Goal: Task Accomplishment & Management: Complete application form

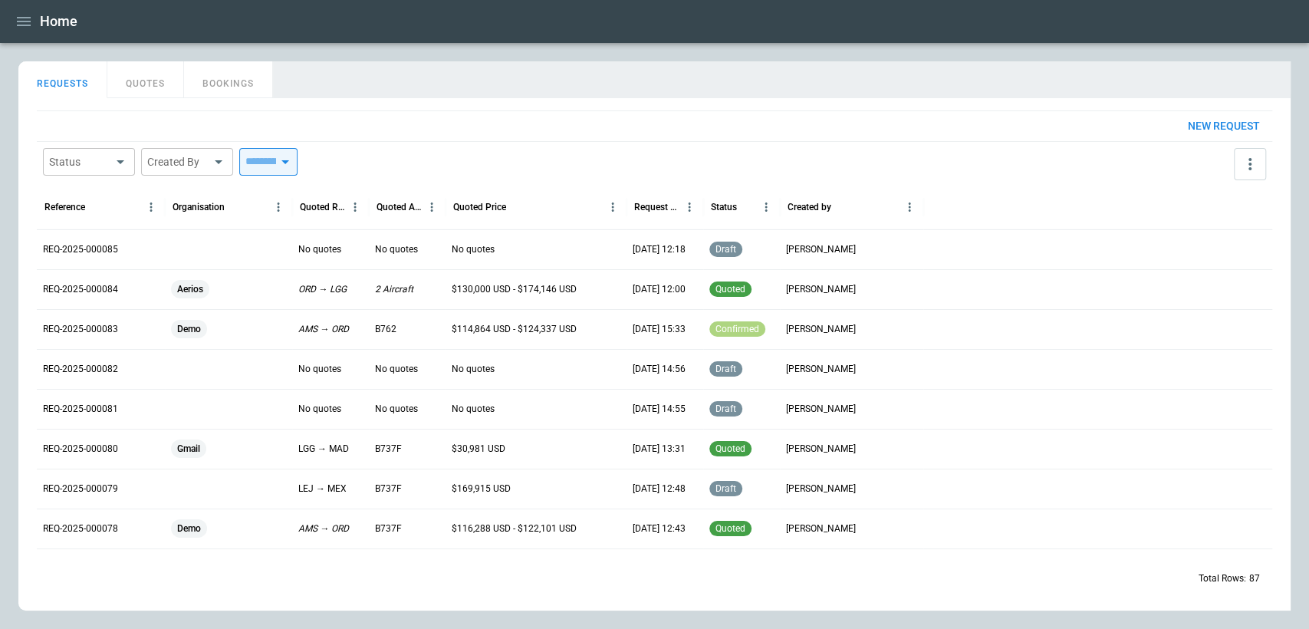
scroll to position [128, 0]
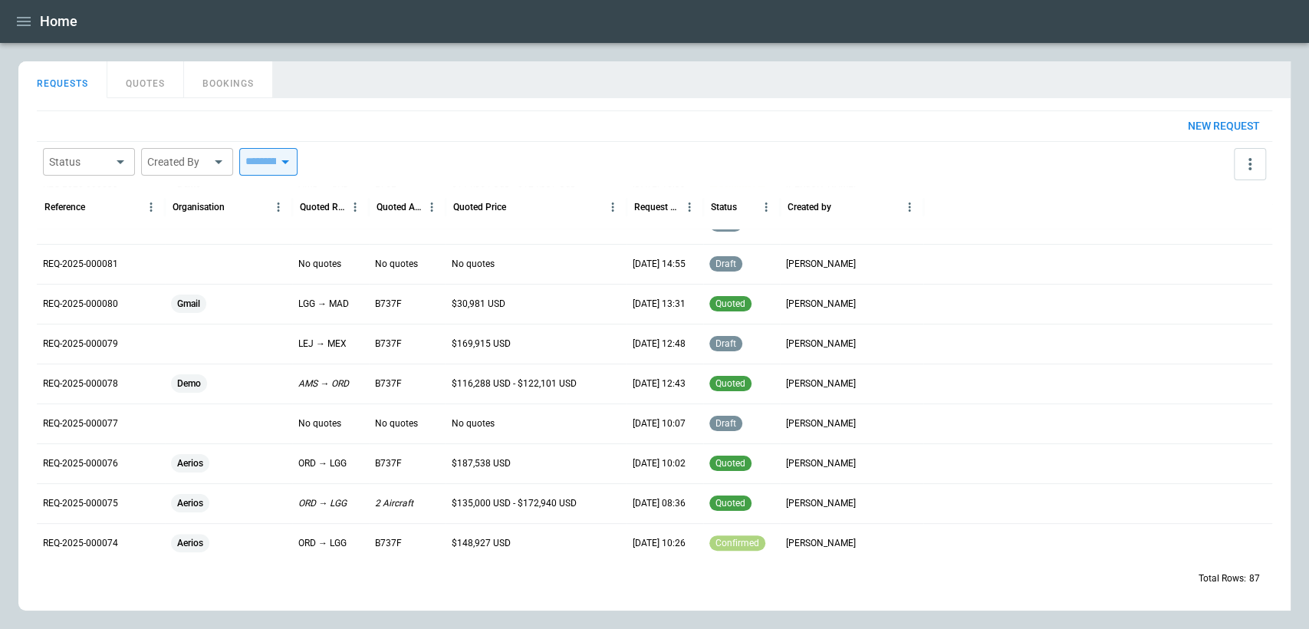
click at [35, 22] on button "button" at bounding box center [24, 21] width 26 height 27
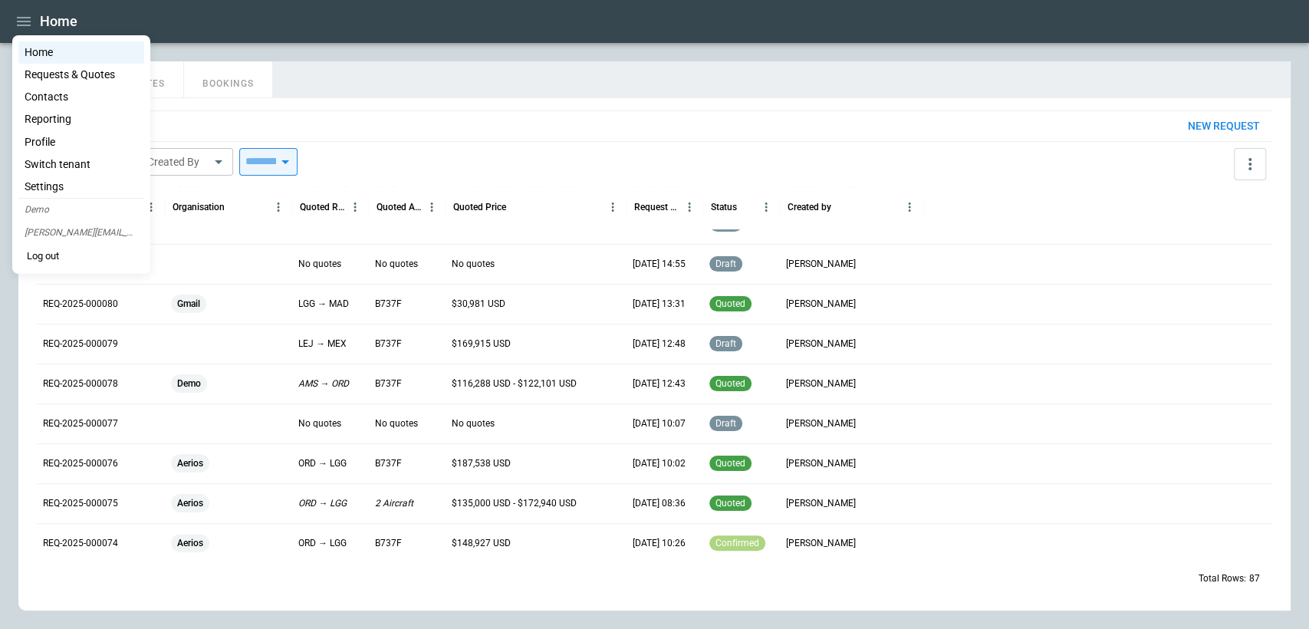
click at [44, 54] on li "Home" at bounding box center [81, 52] width 126 height 22
click at [38, 50] on li "Home" at bounding box center [81, 52] width 126 height 22
click at [433, 100] on div at bounding box center [654, 314] width 1309 height 629
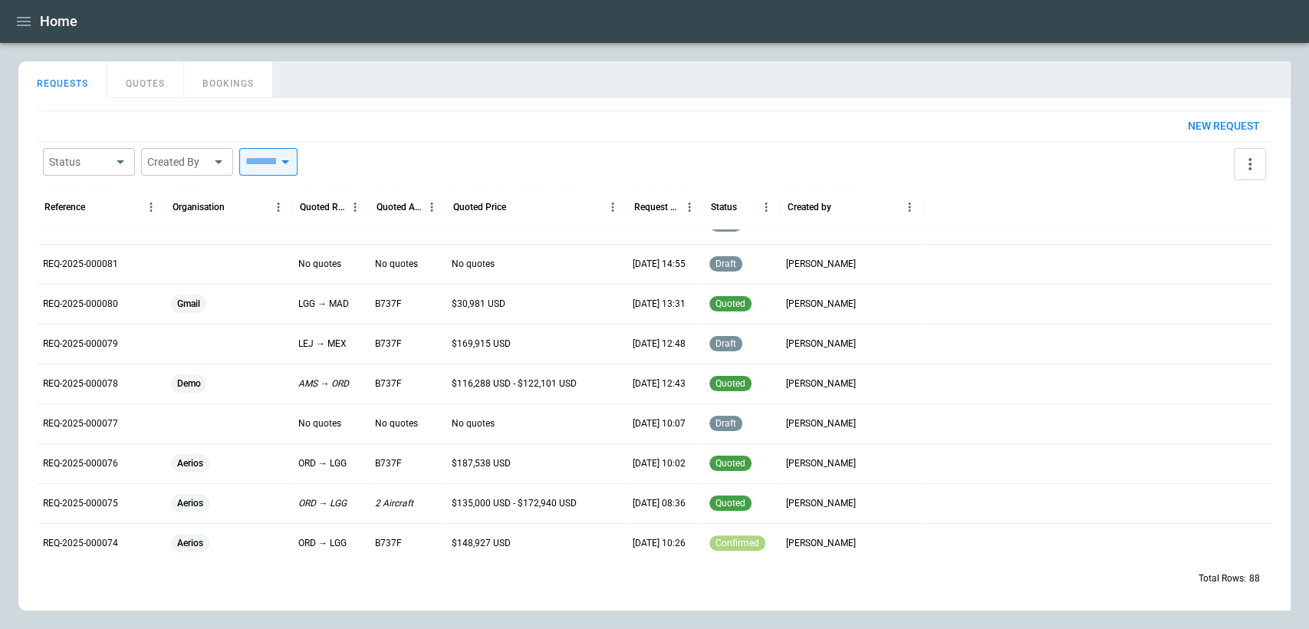
scroll to position [163, 0]
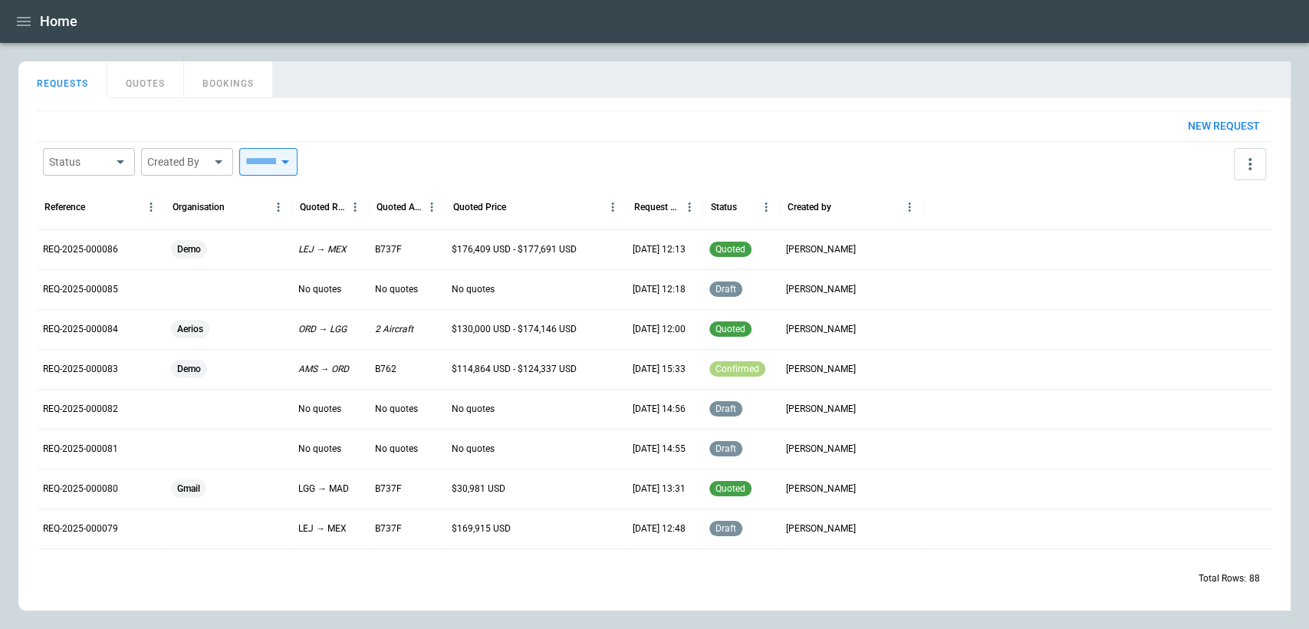
click at [261, 250] on div "Demo" at bounding box center [228, 249] width 115 height 18
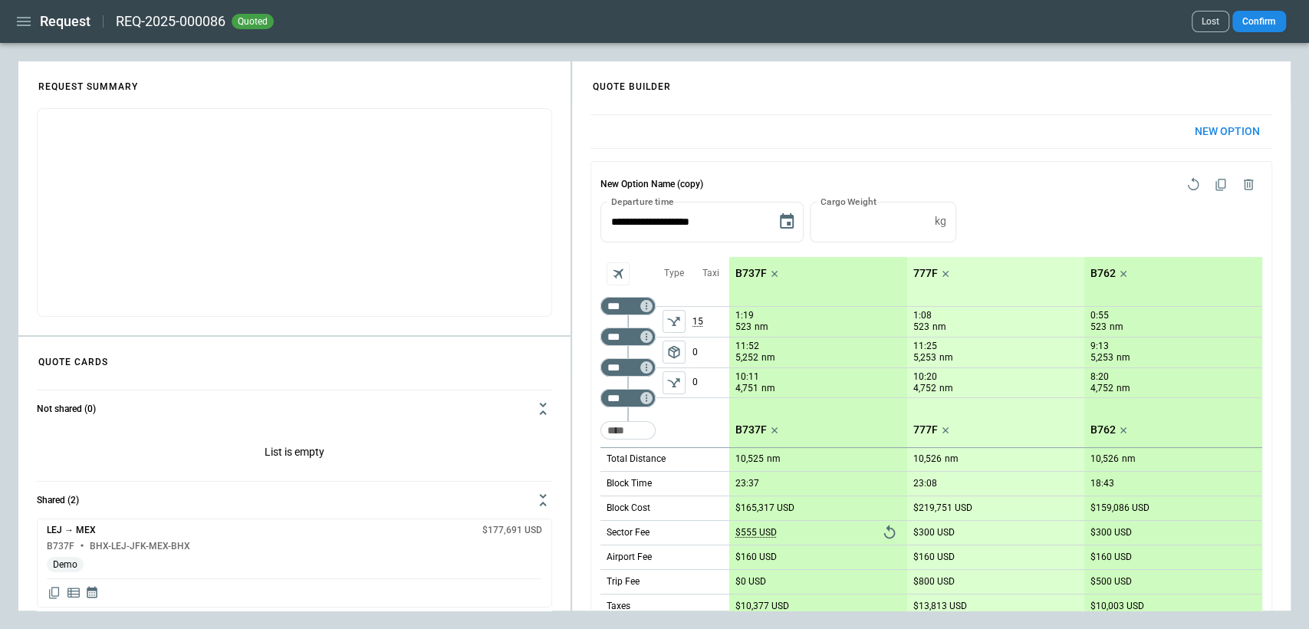
scroll to position [690, 0]
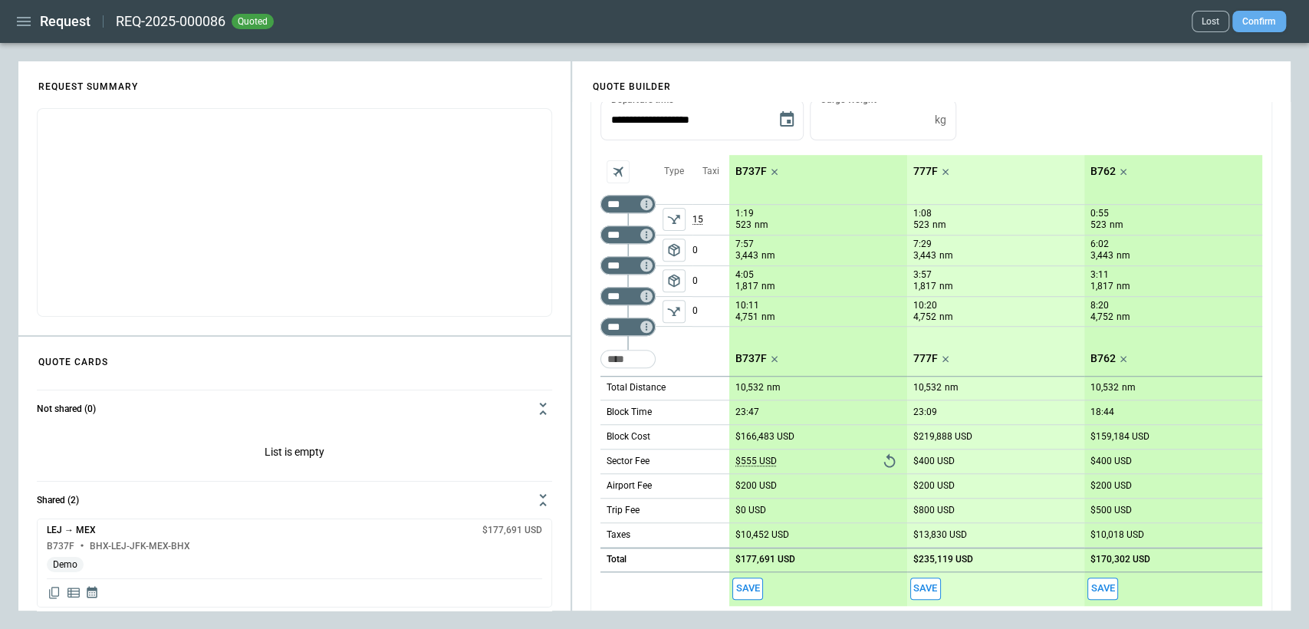
click at [1261, 14] on button "Confirm" at bounding box center [1259, 21] width 54 height 21
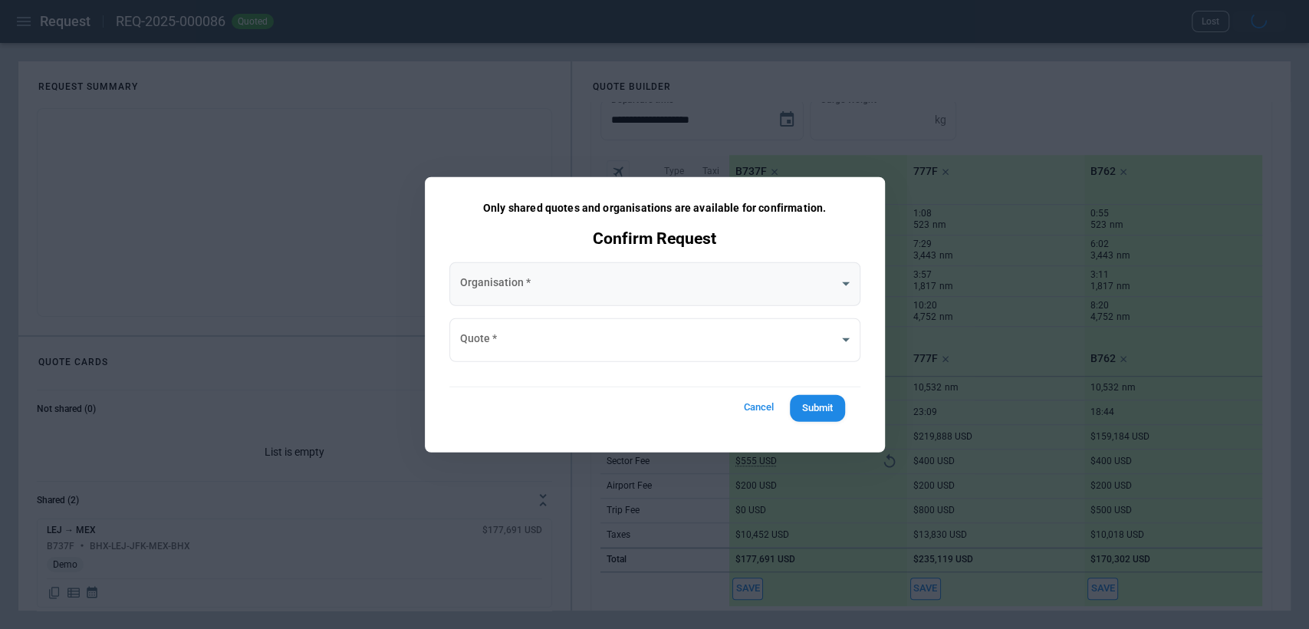
click at [674, 286] on body "**********" at bounding box center [654, 314] width 1309 height 629
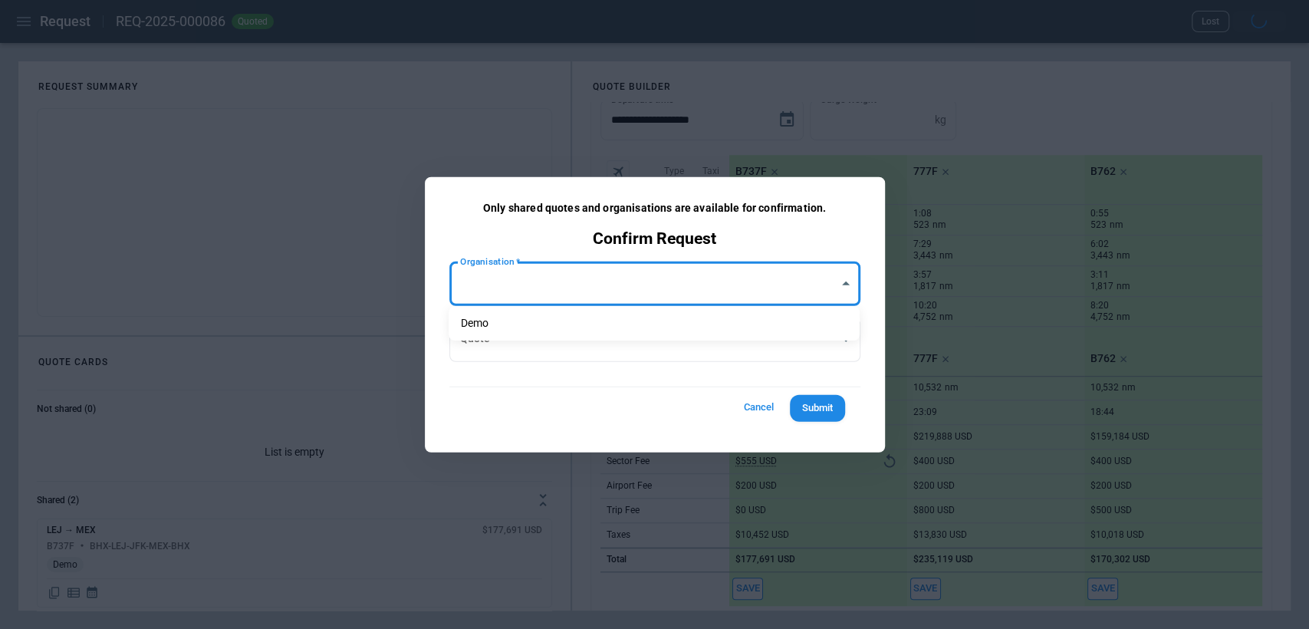
click at [631, 314] on li "Demo" at bounding box center [653, 323] width 411 height 22
type input "**********"
click at [622, 348] on body "**********" at bounding box center [654, 314] width 1309 height 629
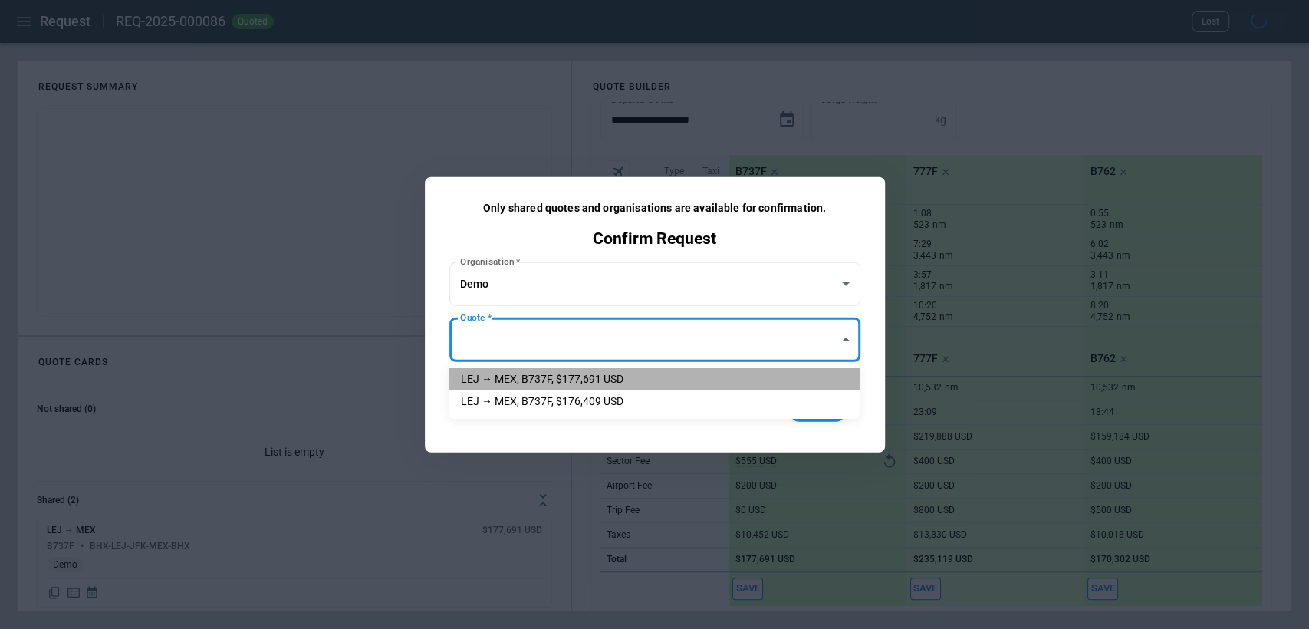
click at [598, 377] on li "LEJ → MEX, B737F, $177,691 USD" at bounding box center [653, 379] width 411 height 22
type input "**********"
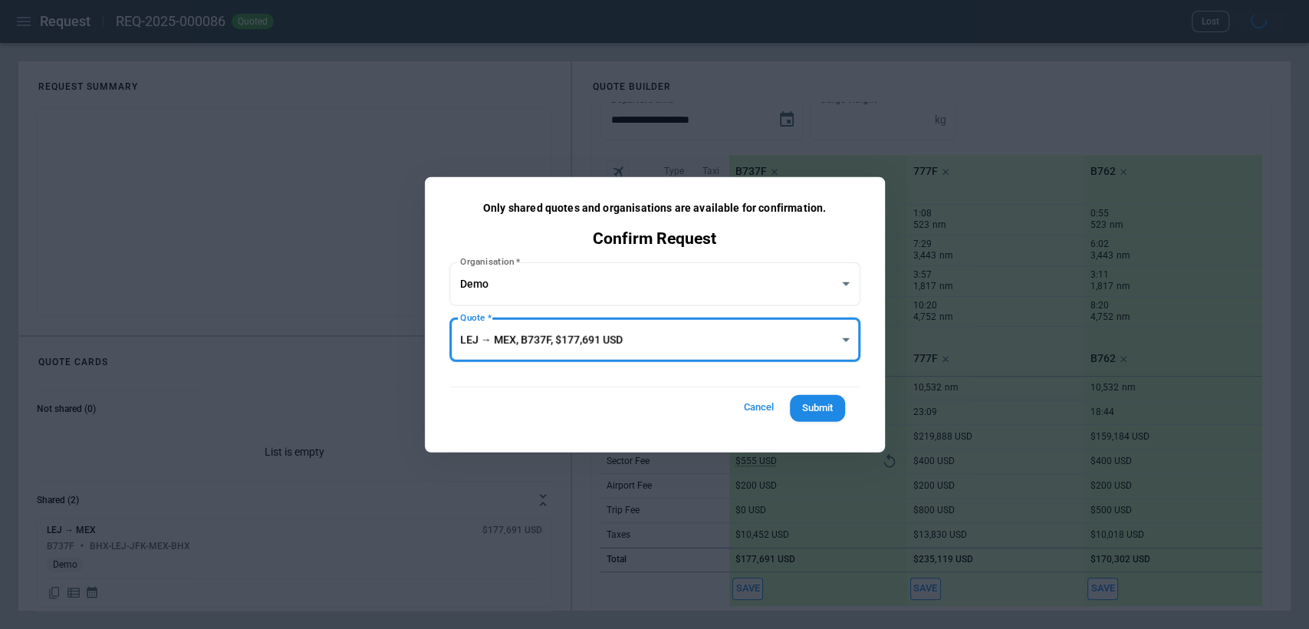
click at [843, 406] on button "Submit" at bounding box center [817, 408] width 55 height 27
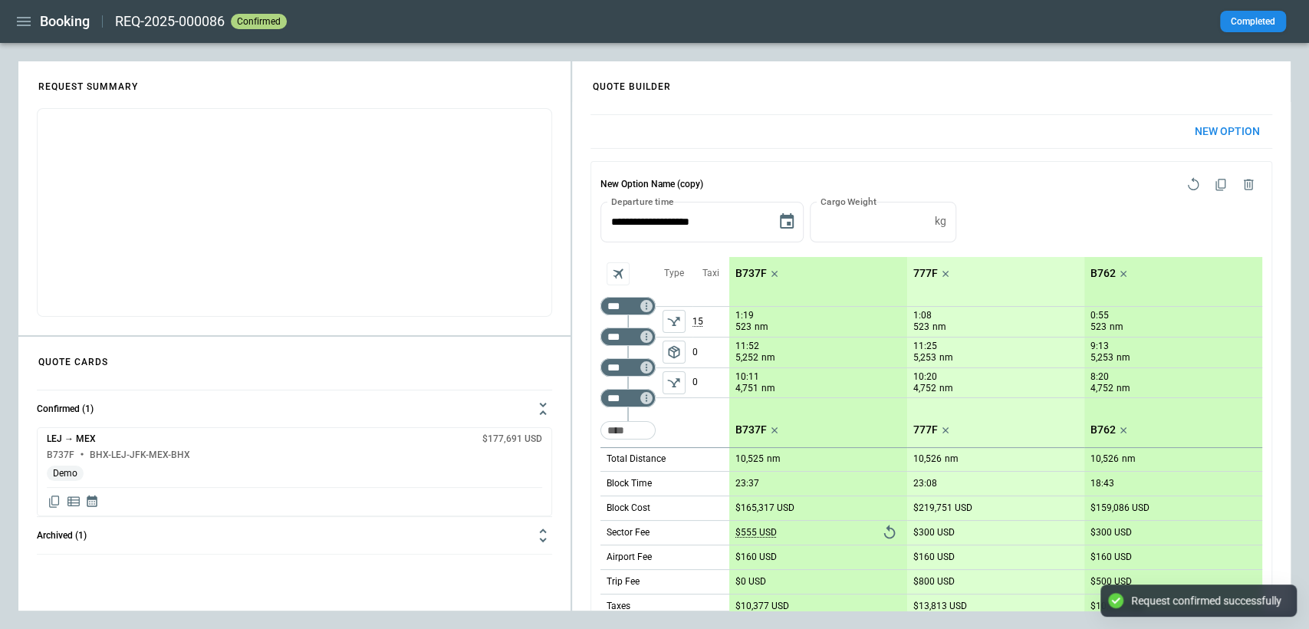
scroll to position [690, 0]
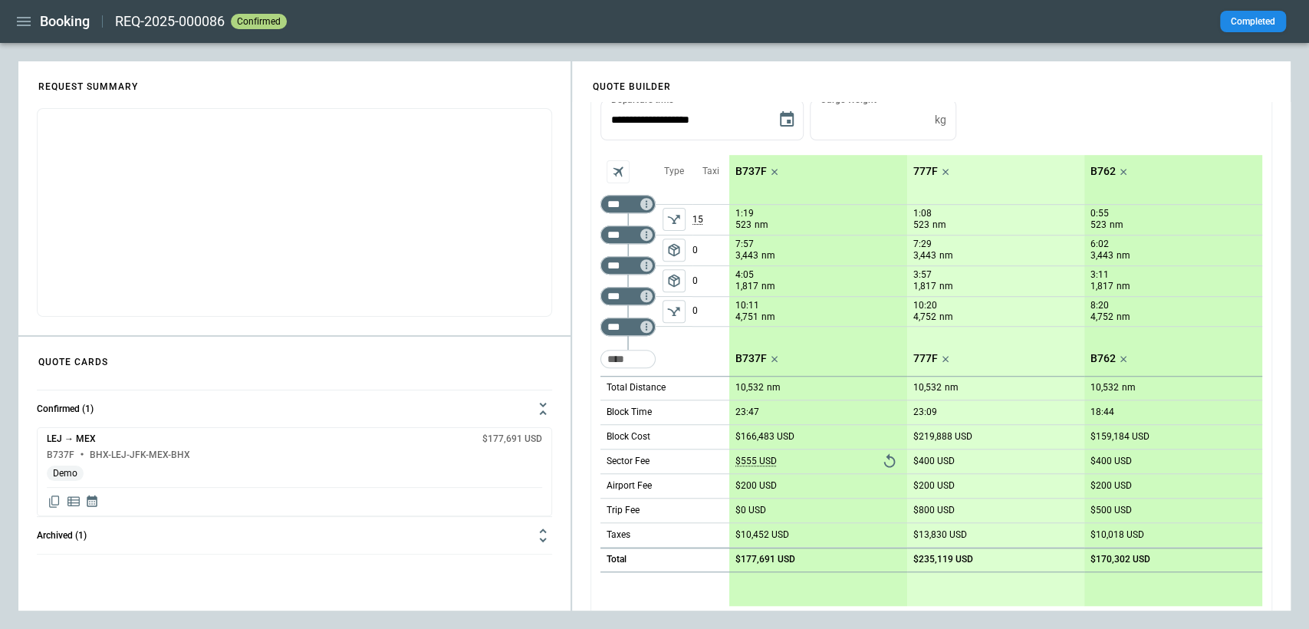
click at [7, 26] on div "Booking REQ-2025-000086 confirmed Completed" at bounding box center [654, 21] width 1309 height 43
click at [26, 26] on icon "button" at bounding box center [24, 21] width 18 height 18
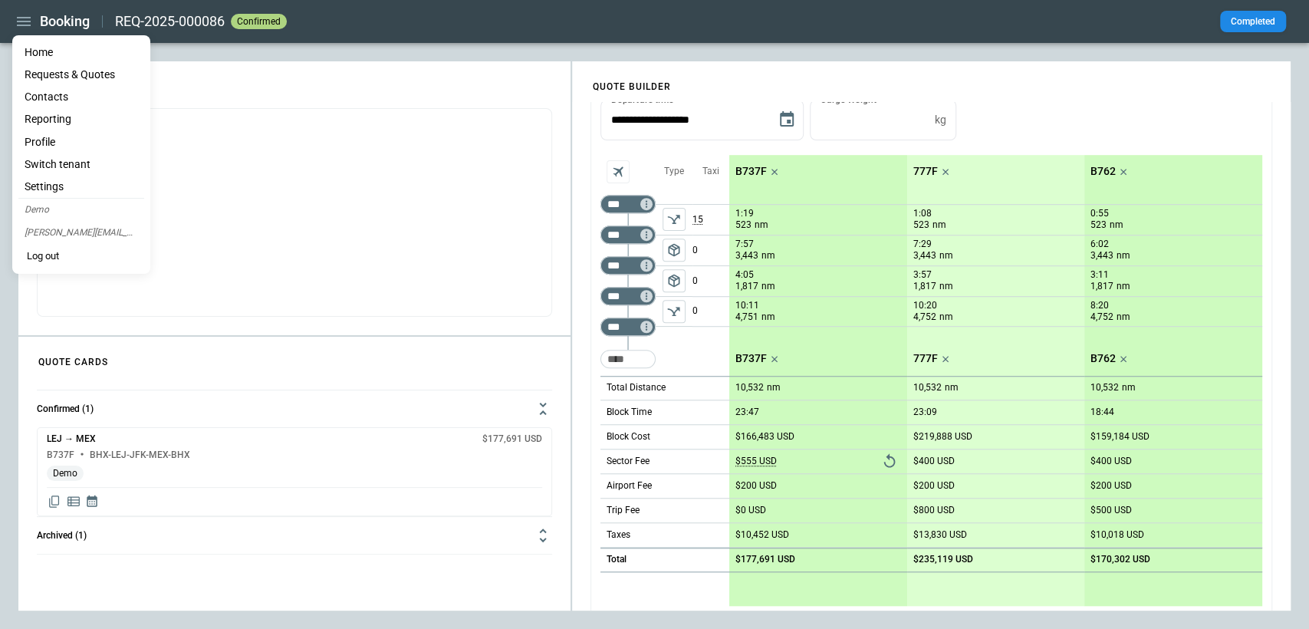
click at [54, 113] on li "Reporting" at bounding box center [81, 119] width 126 height 22
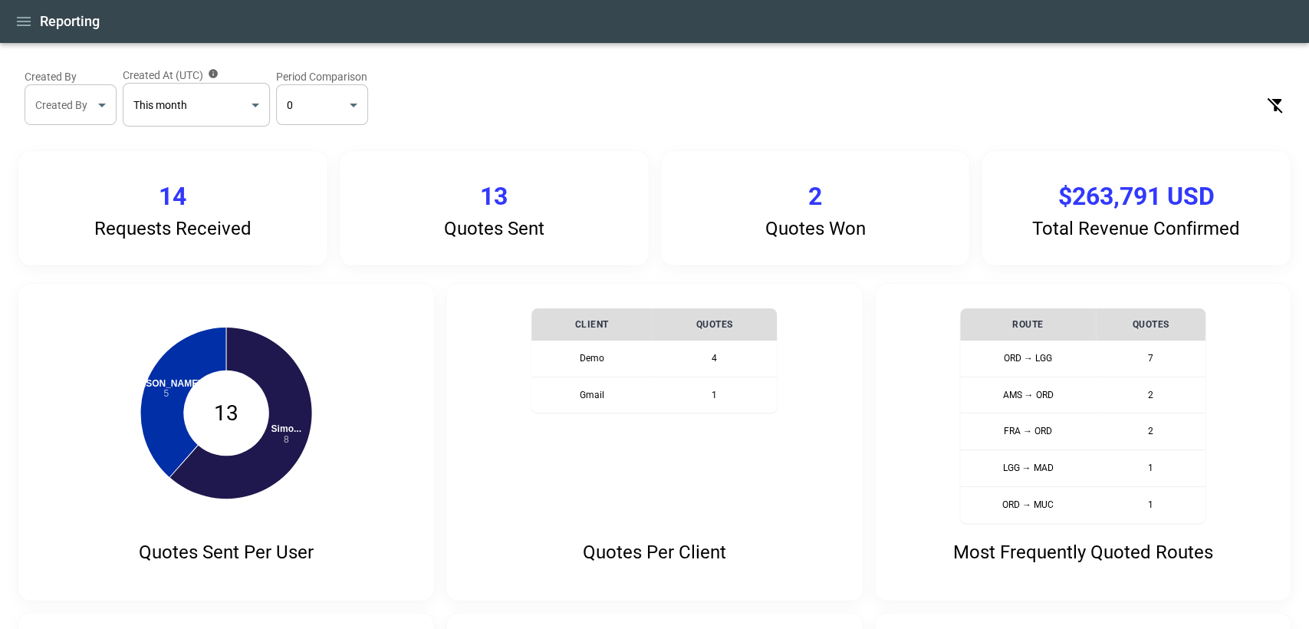
click at [190, 115] on body "**********" at bounding box center [654, 314] width 1309 height 629
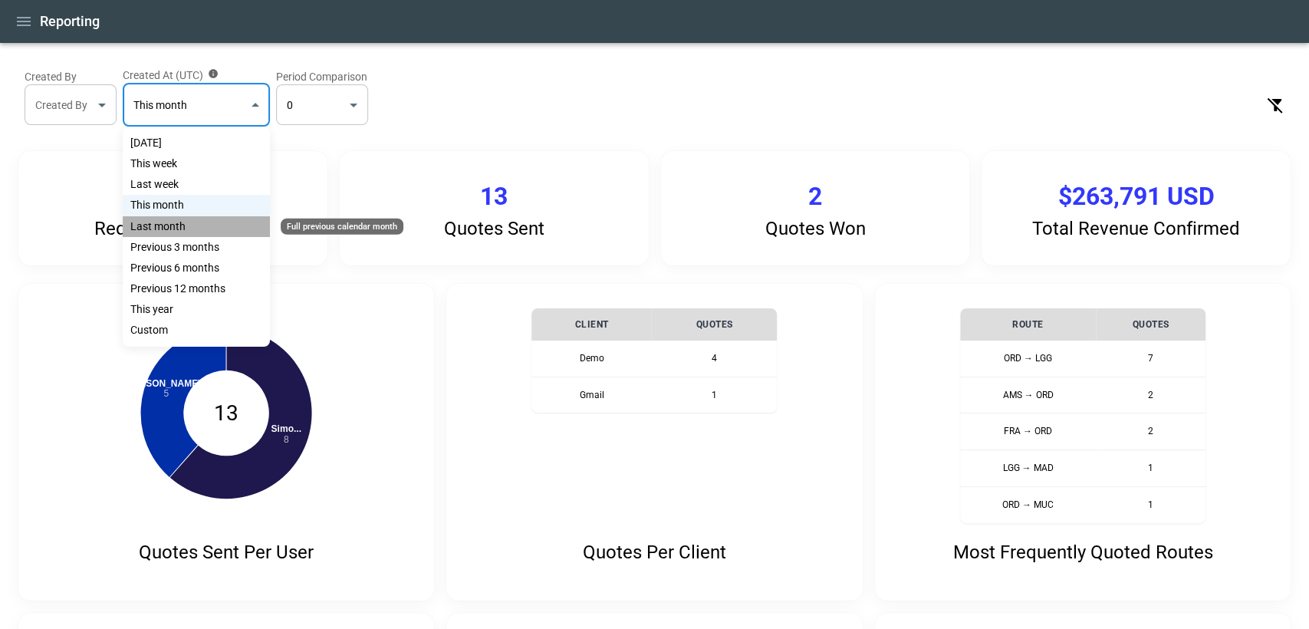
click at [181, 226] on div "Last month" at bounding box center [196, 226] width 147 height 21
type input "**********"
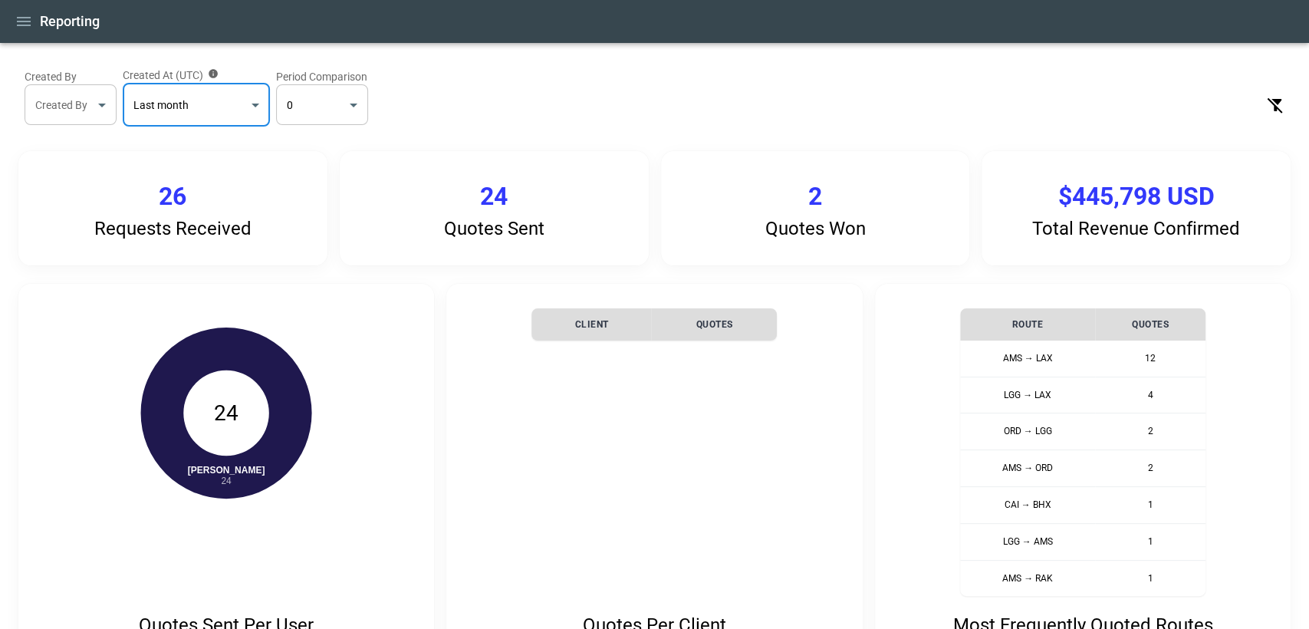
click at [211, 114] on body "**********" at bounding box center [654, 314] width 1309 height 629
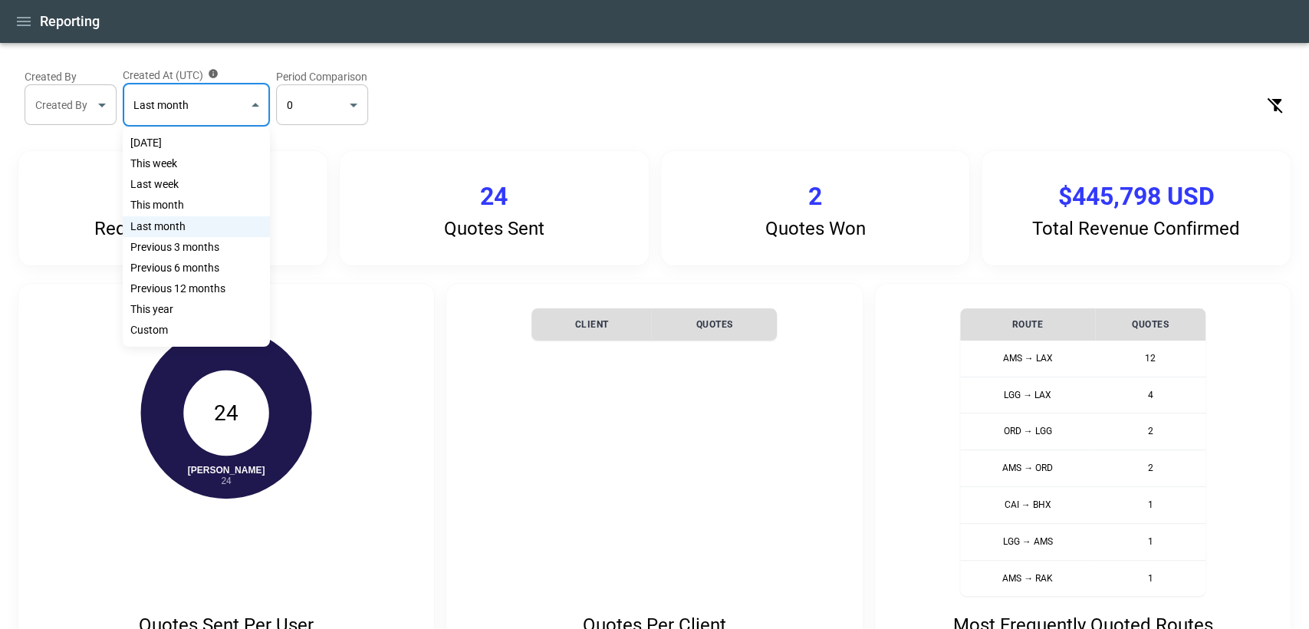
click at [346, 99] on div at bounding box center [654, 314] width 1309 height 629
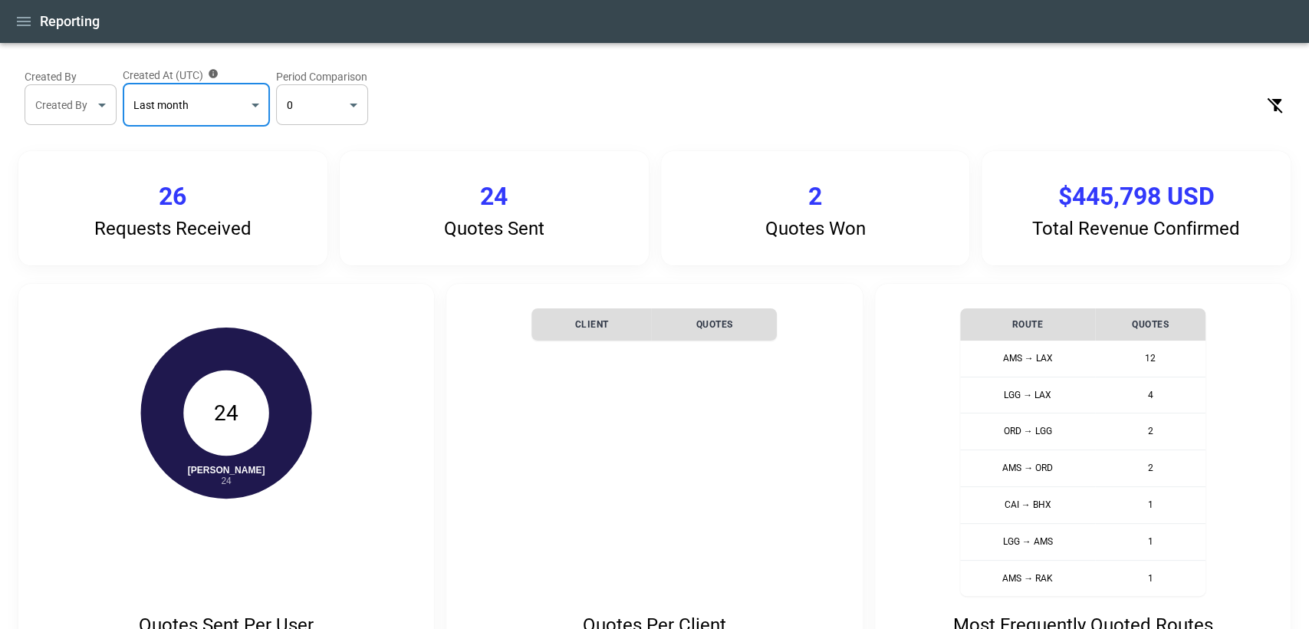
click at [337, 106] on body "**********" at bounding box center [654, 314] width 1309 height 629
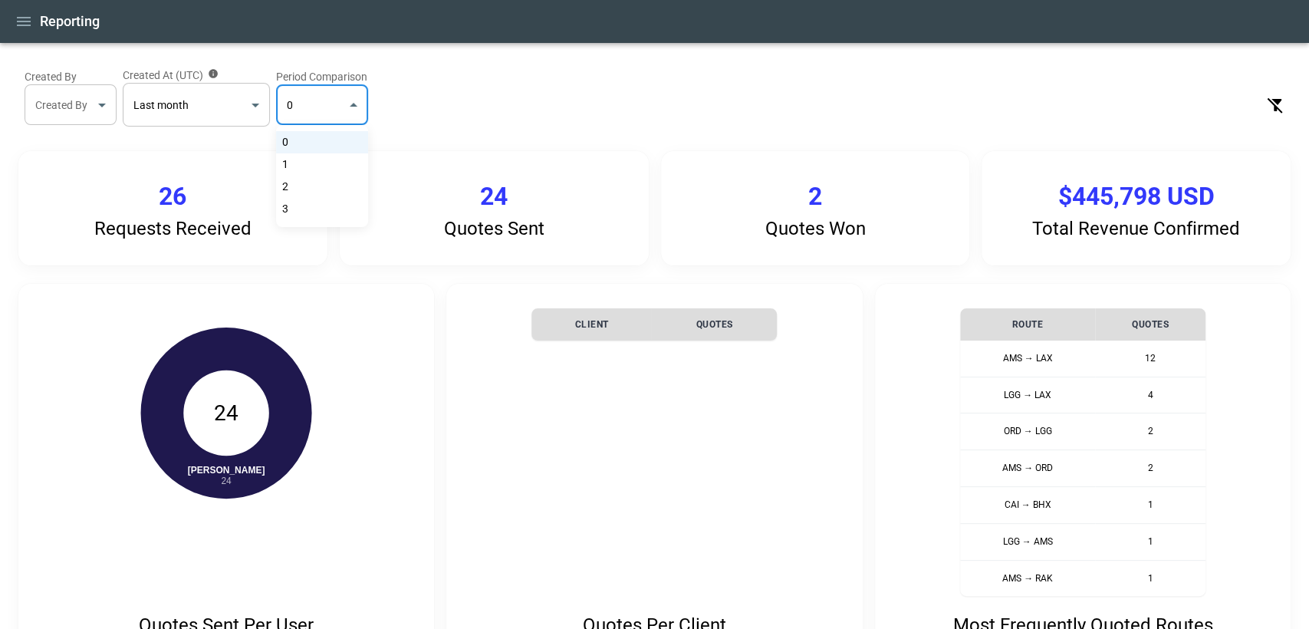
click at [314, 169] on li "1" at bounding box center [322, 164] width 92 height 22
type input "*"
click at [31, 33] on div "Reporting" at bounding box center [654, 21] width 1309 height 43
click at [28, 33] on button "button" at bounding box center [24, 21] width 26 height 27
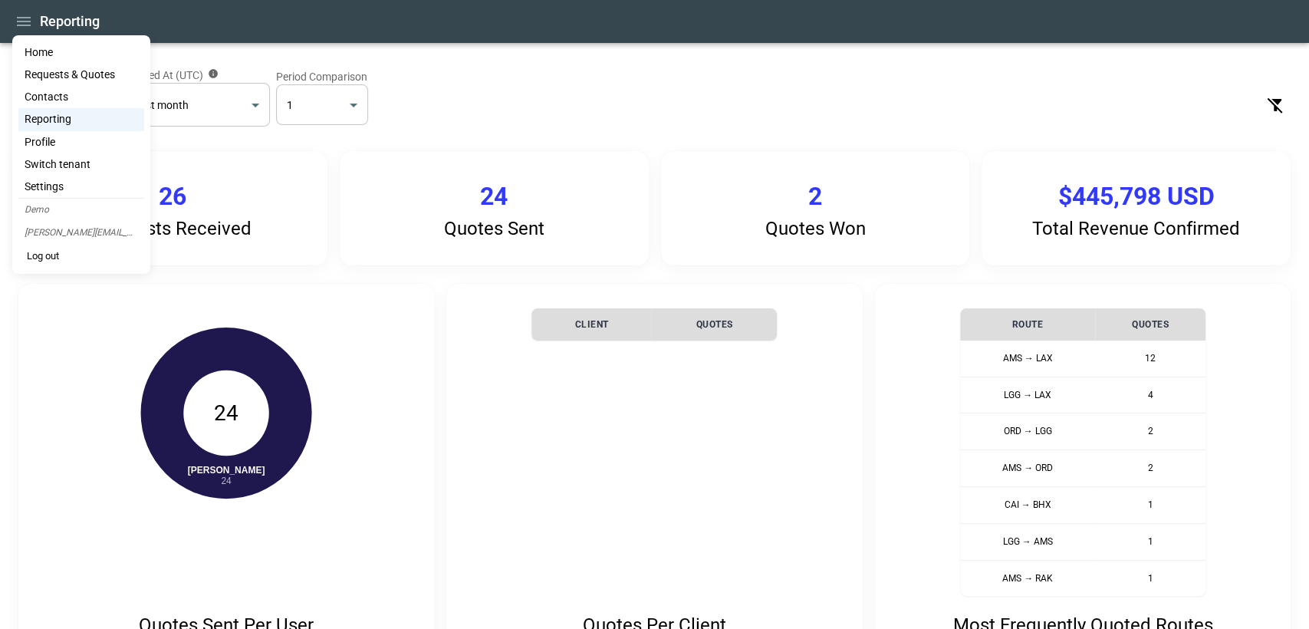
click at [37, 46] on li "Home" at bounding box center [81, 52] width 126 height 22
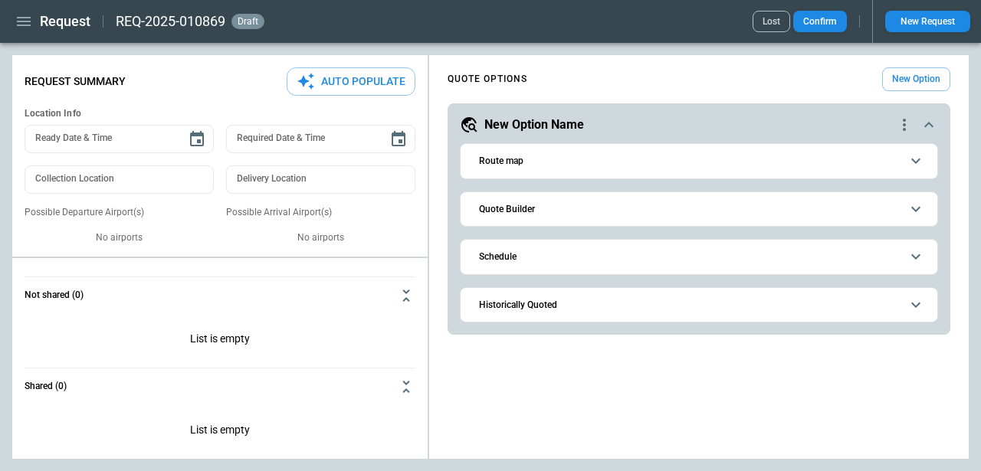
click at [540, 160] on span "Route map" at bounding box center [690, 161] width 422 height 10
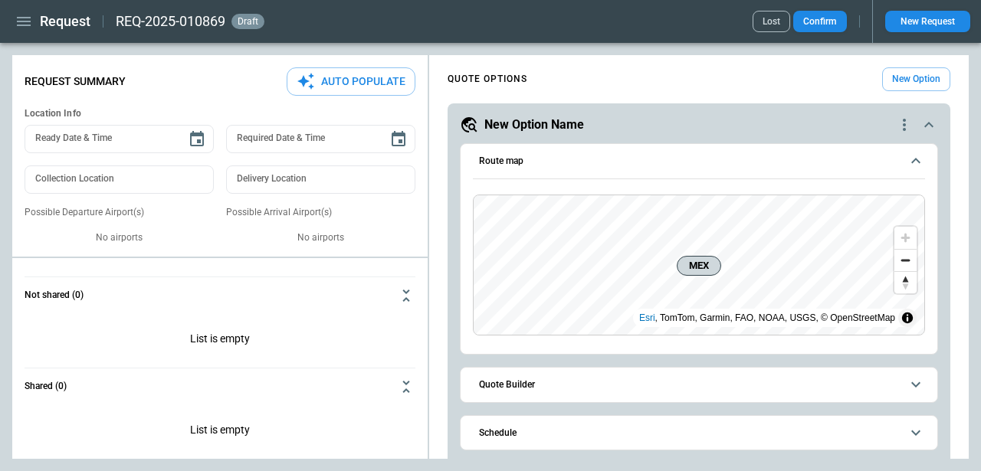
click at [26, 25] on icon "button" at bounding box center [24, 21] width 14 height 9
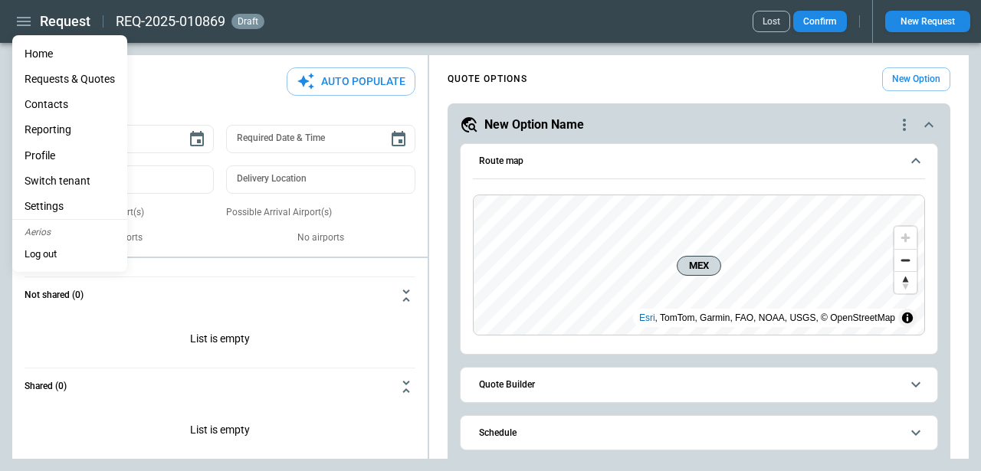
click at [54, 48] on li "Home" at bounding box center [69, 53] width 115 height 25
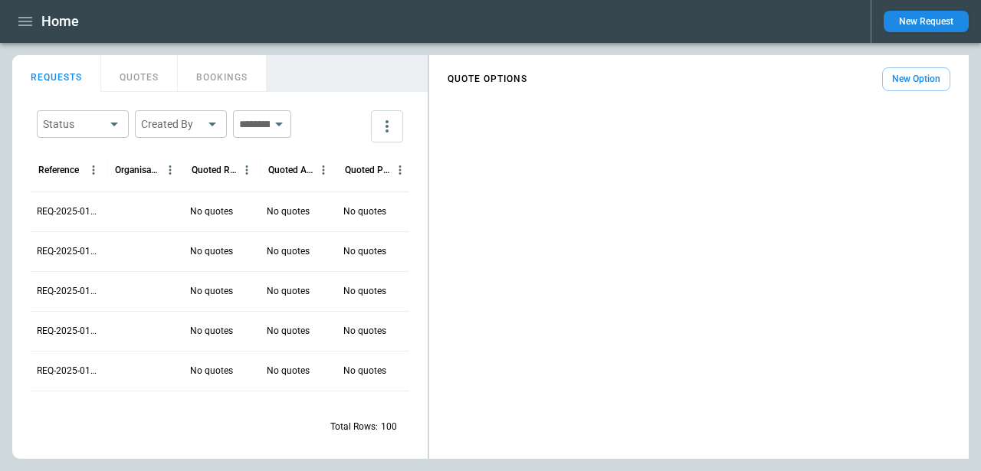
click at [171, 211] on div at bounding box center [145, 212] width 77 height 40
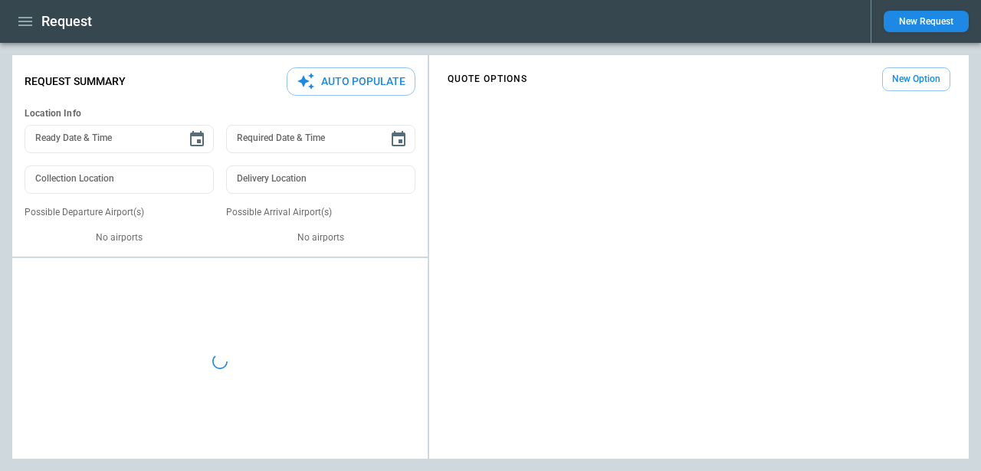
type textarea "*"
type input "**********"
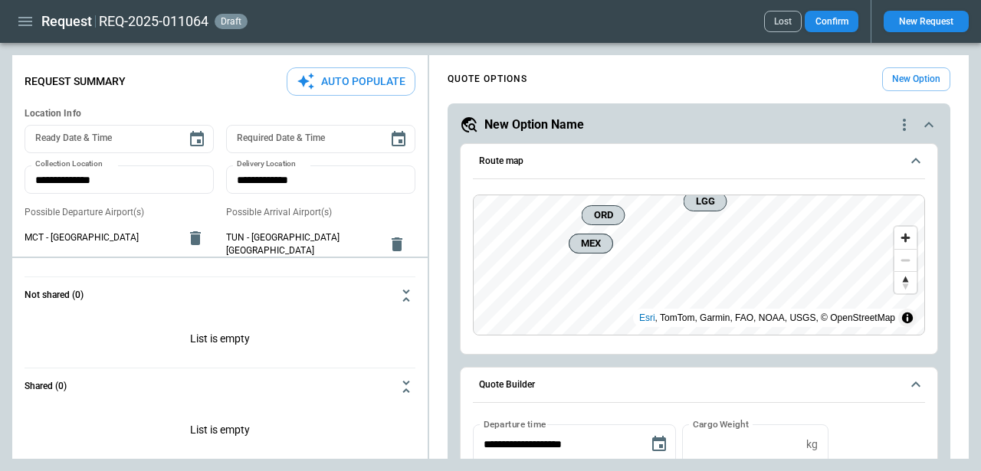
drag, startPoint x: 833, startPoint y: 52, endPoint x: 823, endPoint y: 57, distance: 11.3
click at [829, 52] on main "**********" at bounding box center [490, 257] width 981 height 429
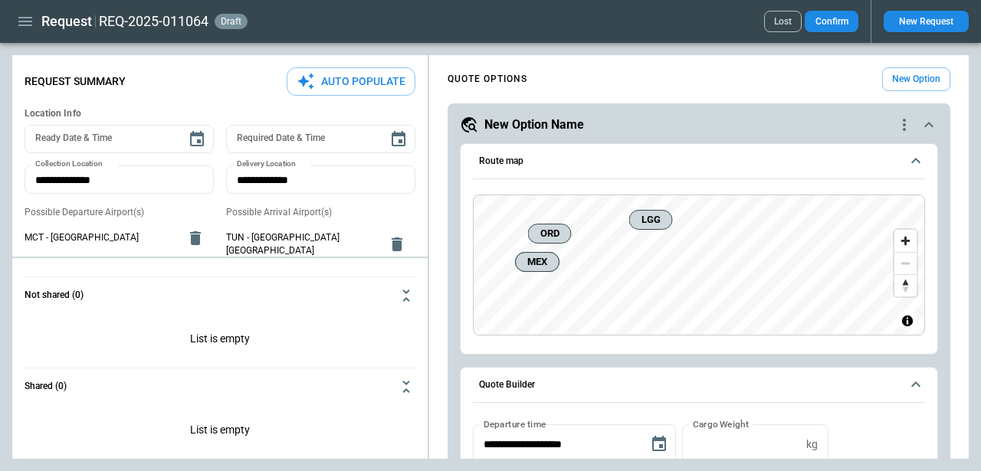
click at [931, 124] on icon "scrollable content" at bounding box center [929, 125] width 18 height 18
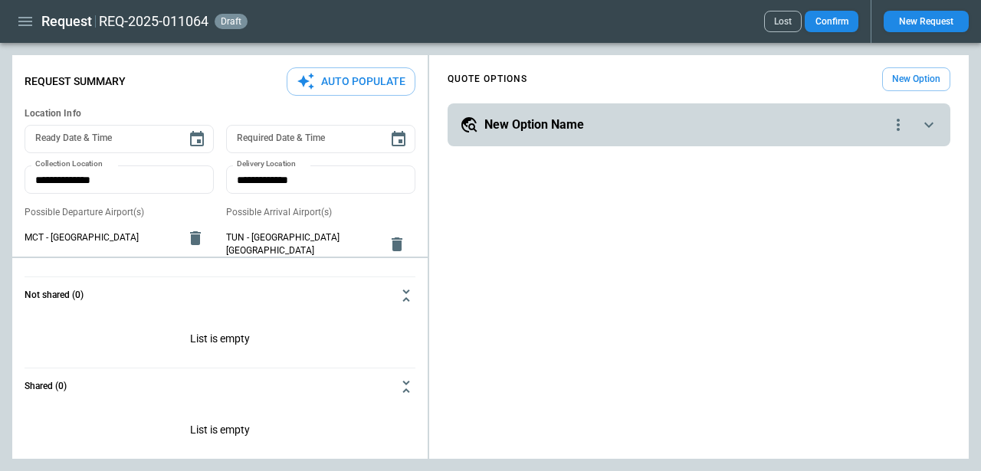
click at [931, 124] on icon "scrollable content" at bounding box center [929, 125] width 9 height 5
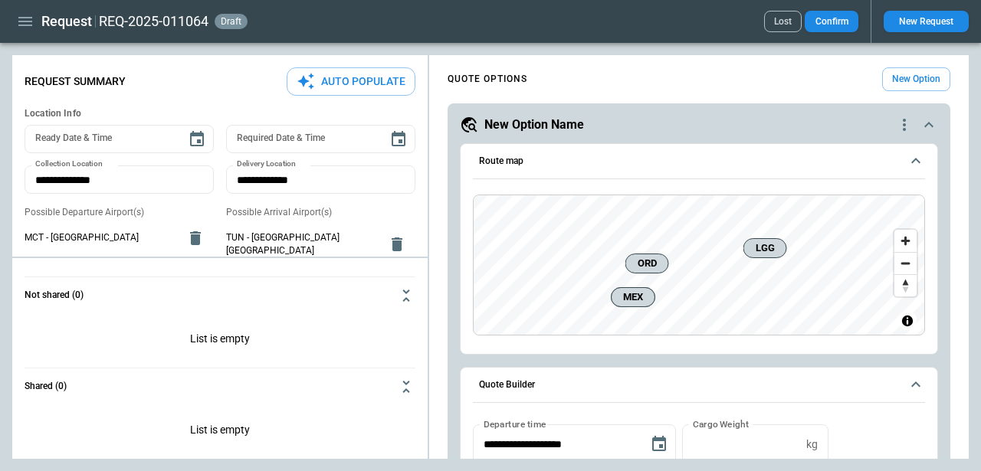
click at [917, 163] on icon "scrollable content" at bounding box center [916, 161] width 18 height 18
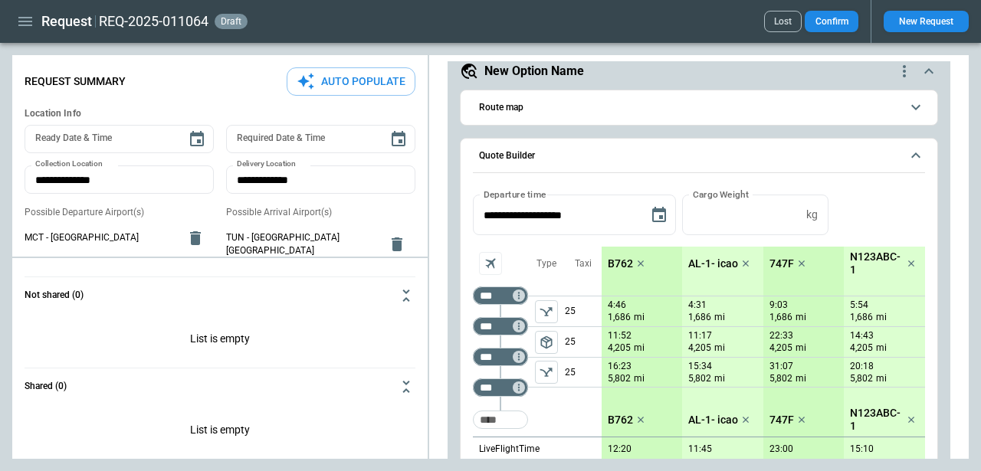
scroll to position [65, 0]
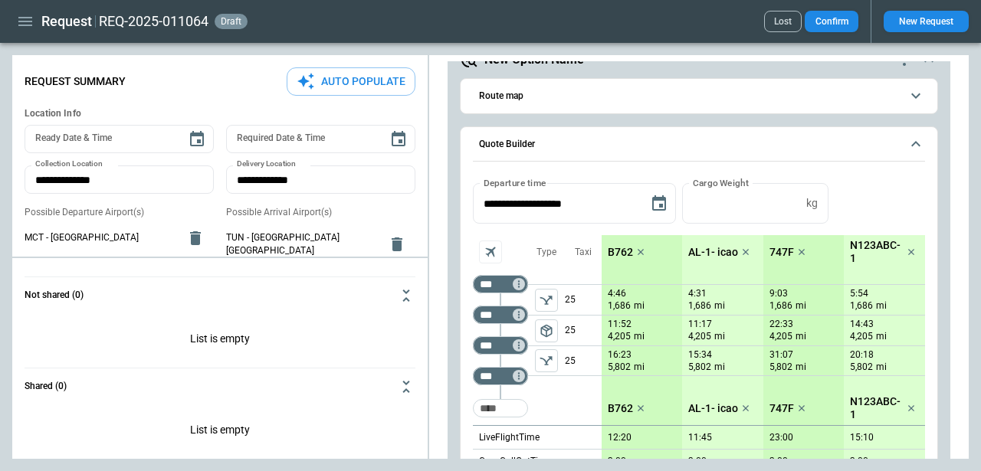
click at [916, 141] on icon "scrollable content" at bounding box center [916, 144] width 18 height 18
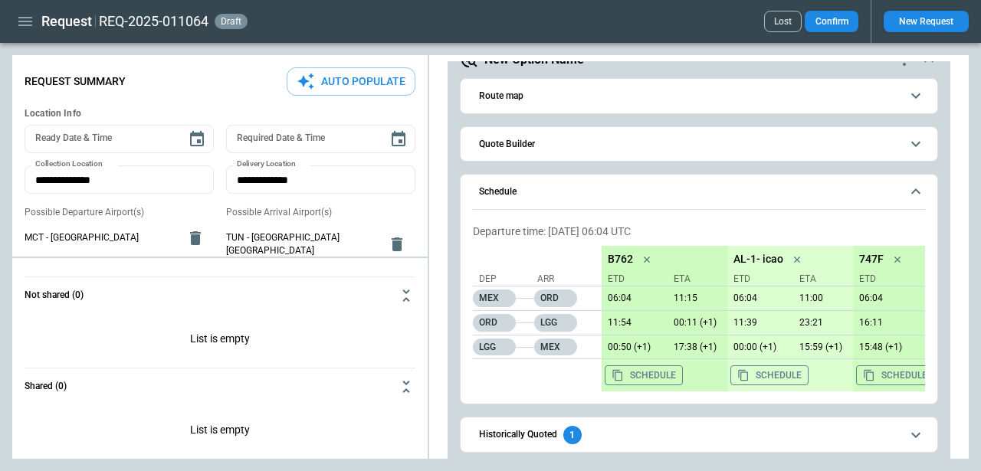
click at [908, 189] on icon "scrollable content" at bounding box center [916, 191] width 18 height 18
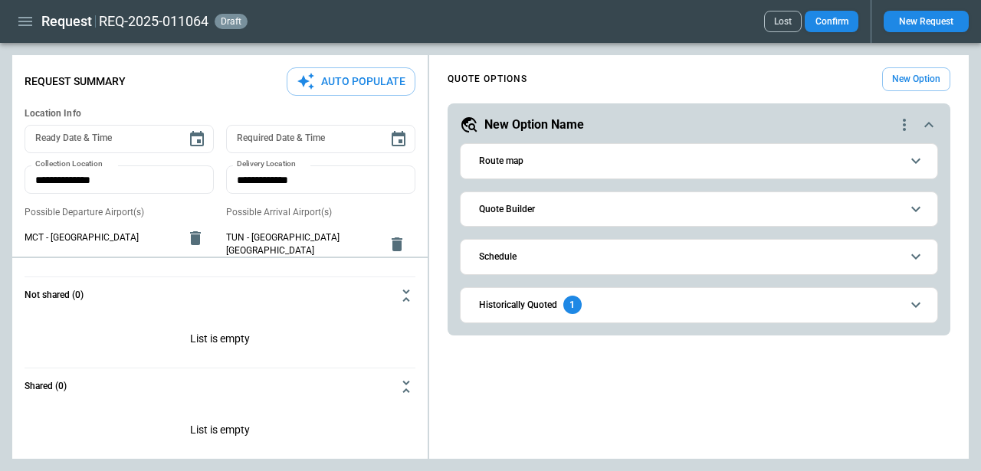
scroll to position [0, 0]
click at [831, 309] on span "Historically Quoted 1" at bounding box center [690, 305] width 422 height 18
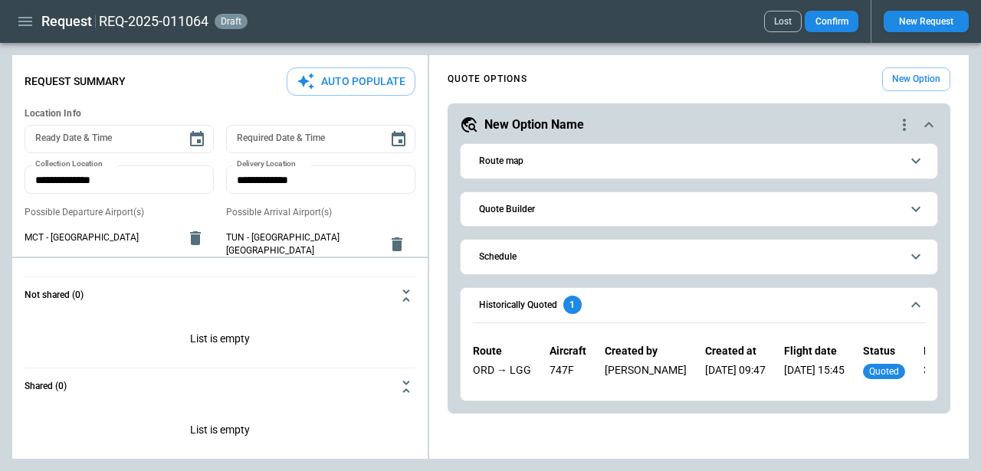
click at [831, 375] on div "07/05/2025 15:45" at bounding box center [814, 373] width 61 height 18
click at [329, 84] on button "Auto Populate" at bounding box center [351, 81] width 129 height 28
type textarea "*"
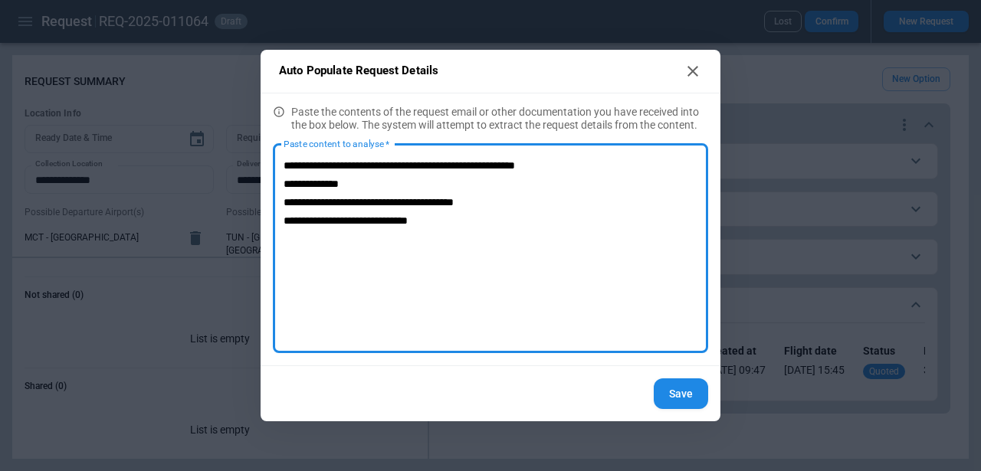
type textarea "**********"
click at [675, 397] on button "Save" at bounding box center [681, 394] width 54 height 31
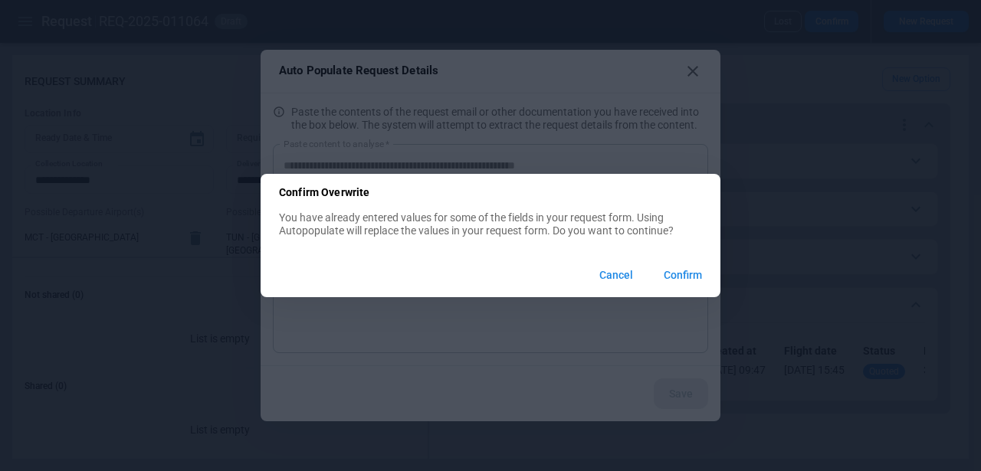
click at [691, 278] on button "Confirm" at bounding box center [683, 275] width 63 height 33
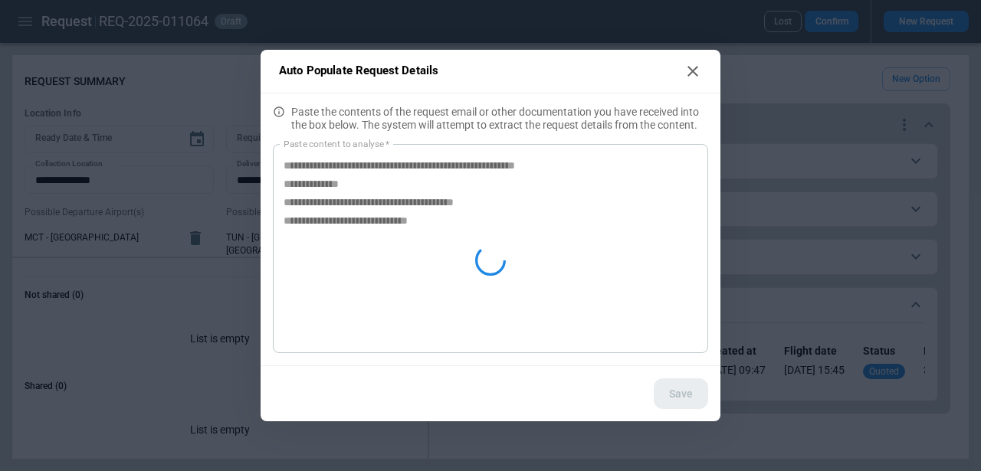
type textarea "*"
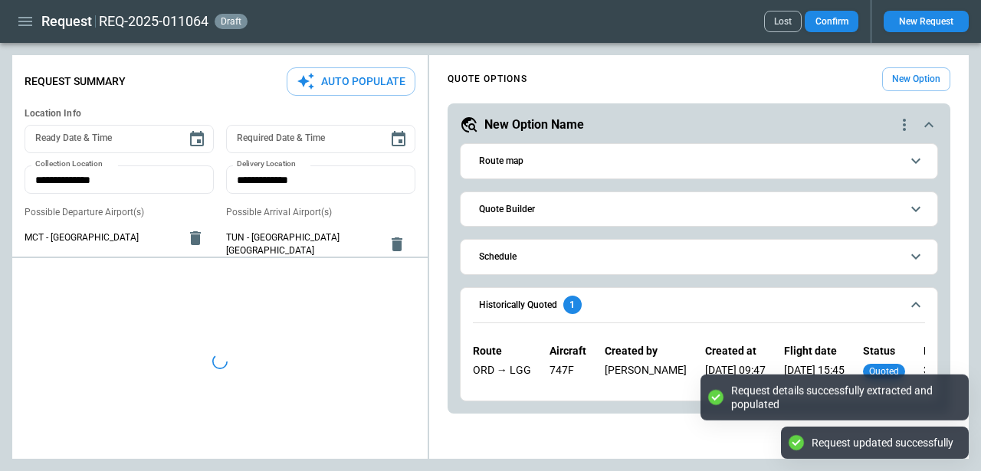
type textarea "*"
type input "*******"
type input "***"
type textarea "*"
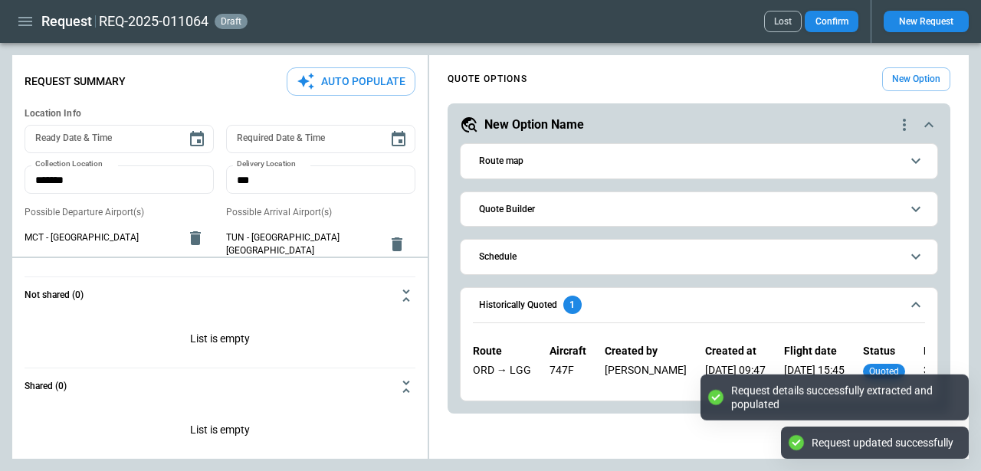
type input "**********"
type textarea "*"
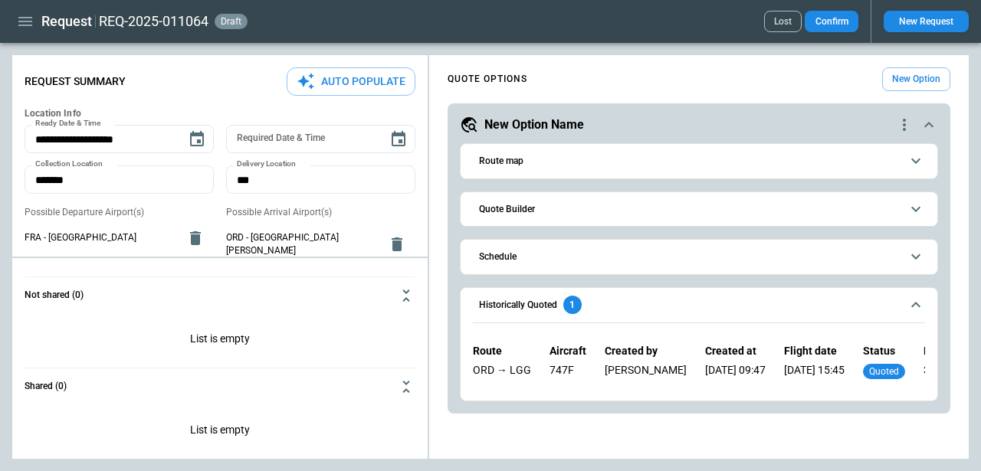
click at [565, 206] on span "Quote Builder" at bounding box center [690, 210] width 422 height 10
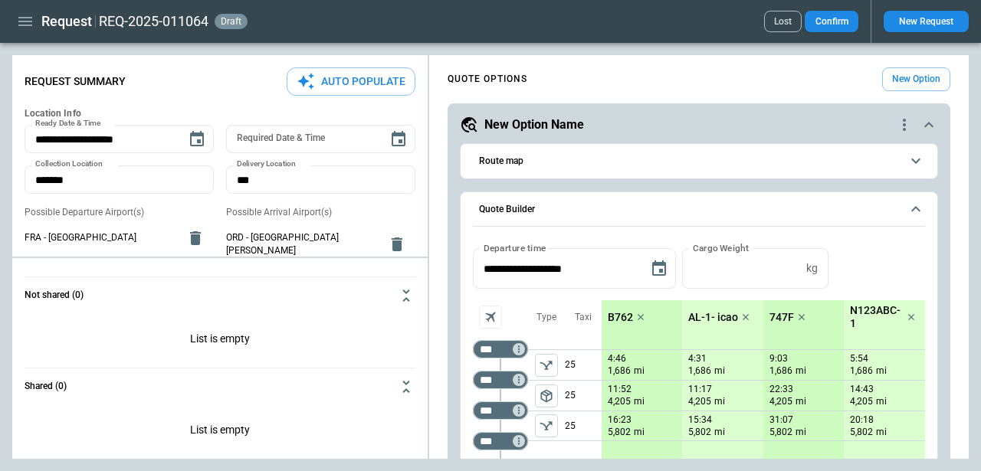
click at [914, 209] on icon "scrollable content" at bounding box center [916, 208] width 9 height 5
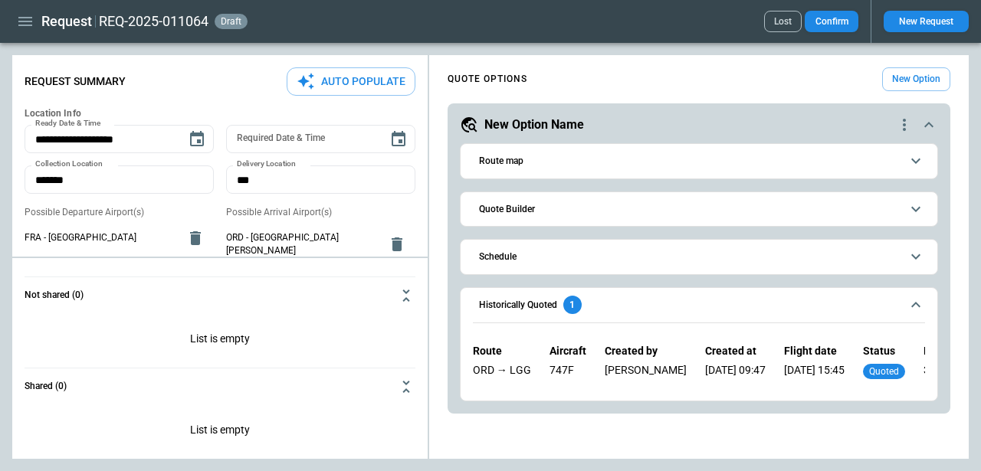
click at [918, 299] on icon "scrollable content" at bounding box center [916, 305] width 18 height 18
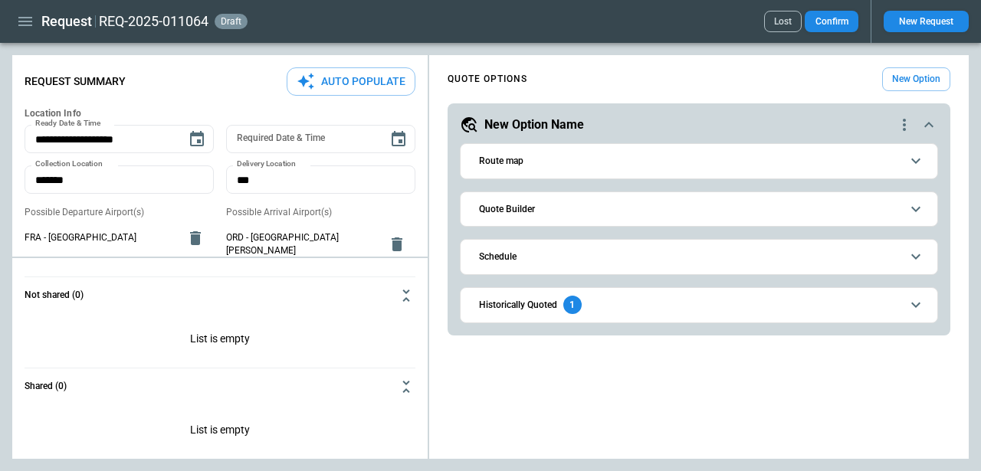
click at [918, 299] on icon "scrollable content" at bounding box center [916, 305] width 18 height 18
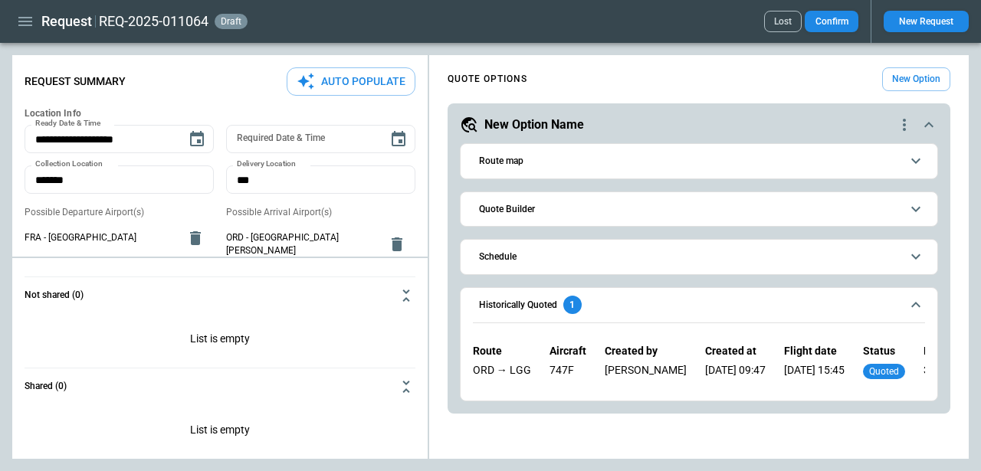
click at [30, 17] on icon "button" at bounding box center [25, 21] width 14 height 9
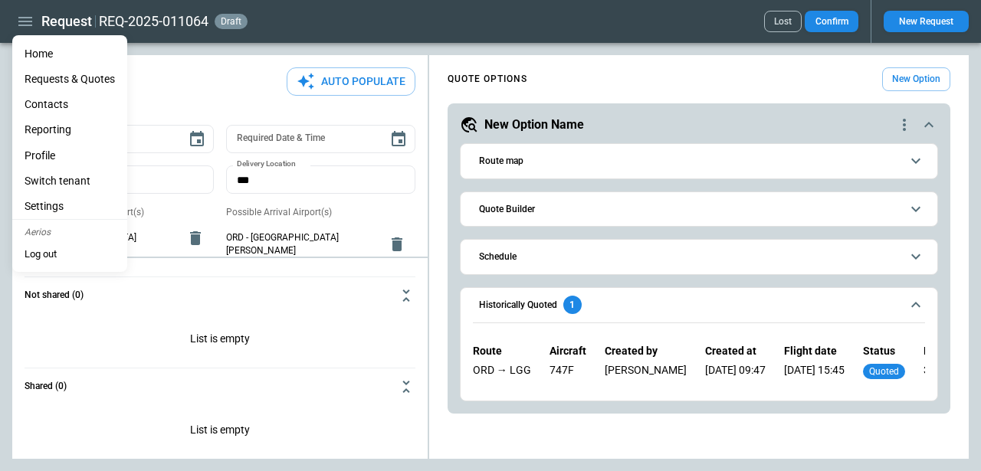
click at [74, 107] on li "Contacts" at bounding box center [69, 104] width 115 height 25
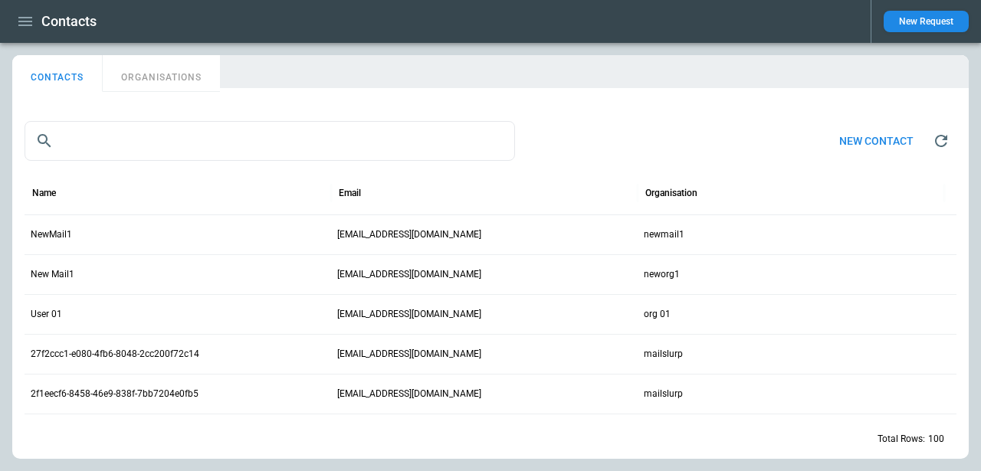
click at [186, 80] on button "ORGANISATIONS" at bounding box center [161, 73] width 117 height 37
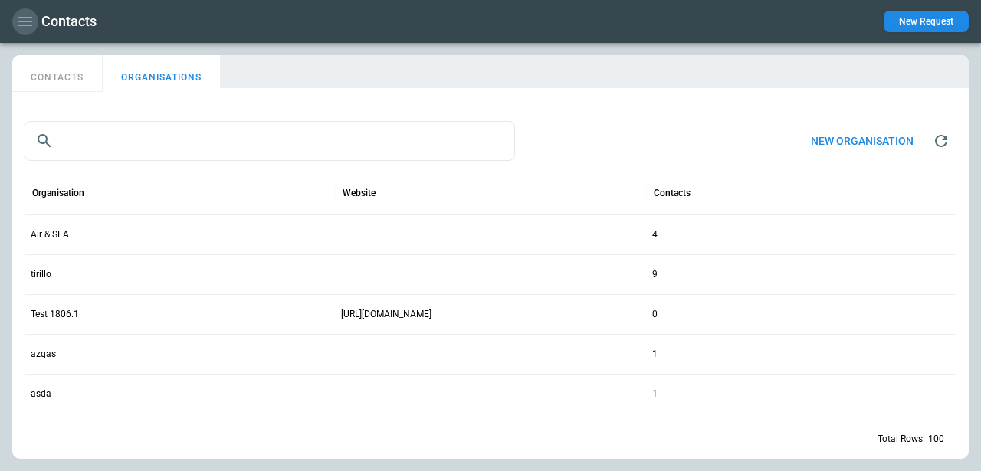
click at [21, 28] on icon "button" at bounding box center [25, 21] width 18 height 18
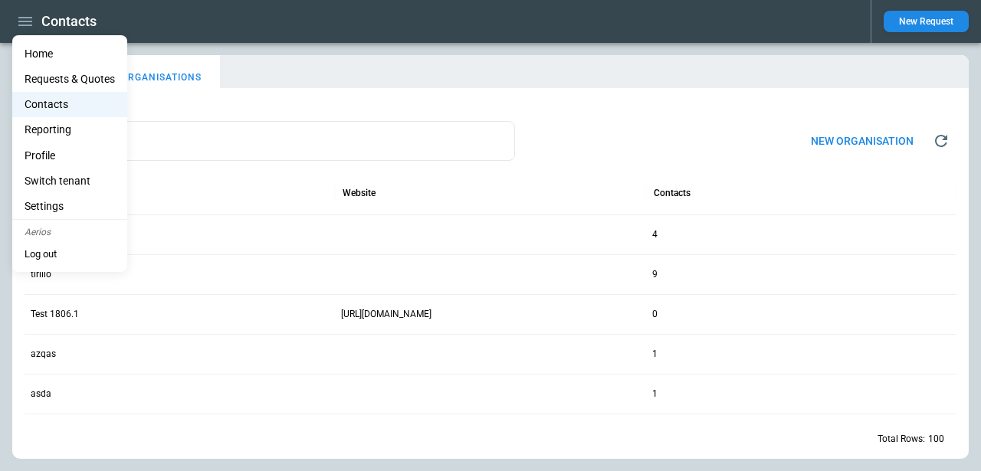
click at [32, 55] on li "Home" at bounding box center [69, 53] width 115 height 25
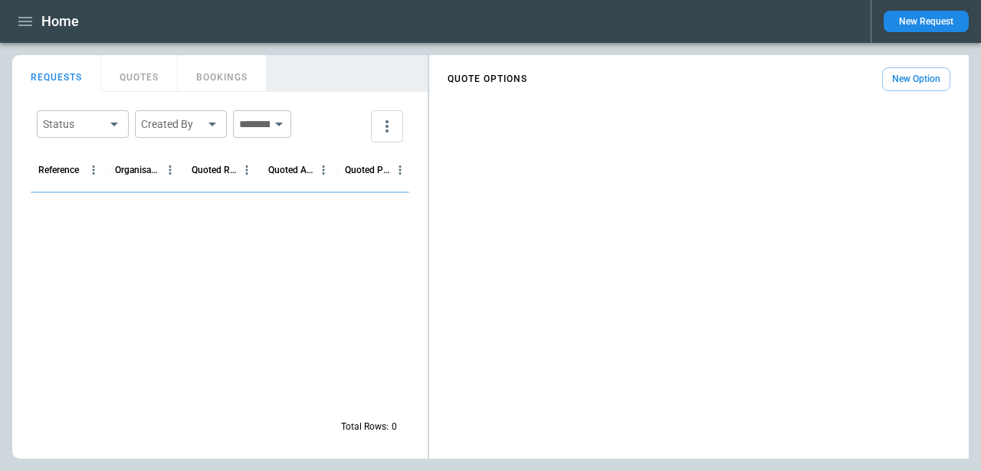
click at [339, 121] on div "Status ​ Created By ​ ​" at bounding box center [220, 126] width 379 height 44
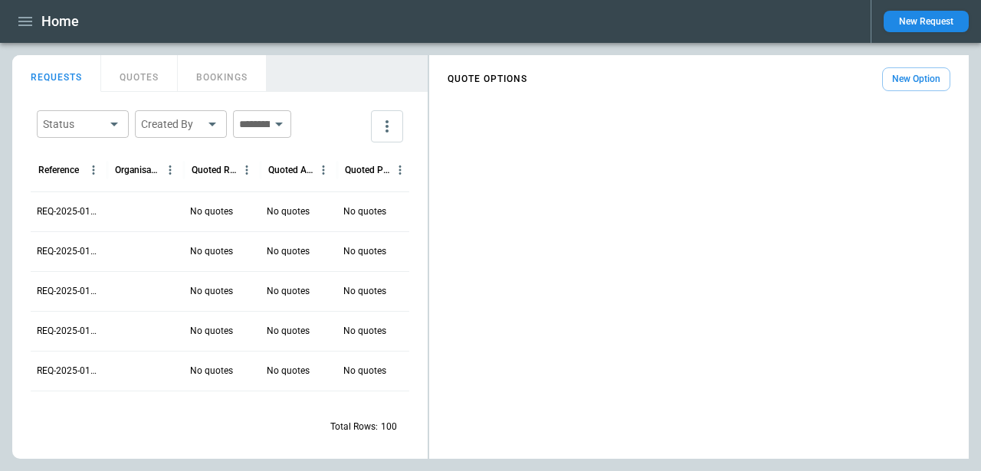
click at [342, 120] on div "Status ​ Created By ​ ​" at bounding box center [220, 126] width 379 height 44
click at [355, 121] on div "Status ​ Created By ​ ​" at bounding box center [220, 126] width 379 height 44
click at [323, 119] on div "Status ​ Created By ​ ​" at bounding box center [220, 126] width 379 height 44
